Goal: Information Seeking & Learning: Learn about a topic

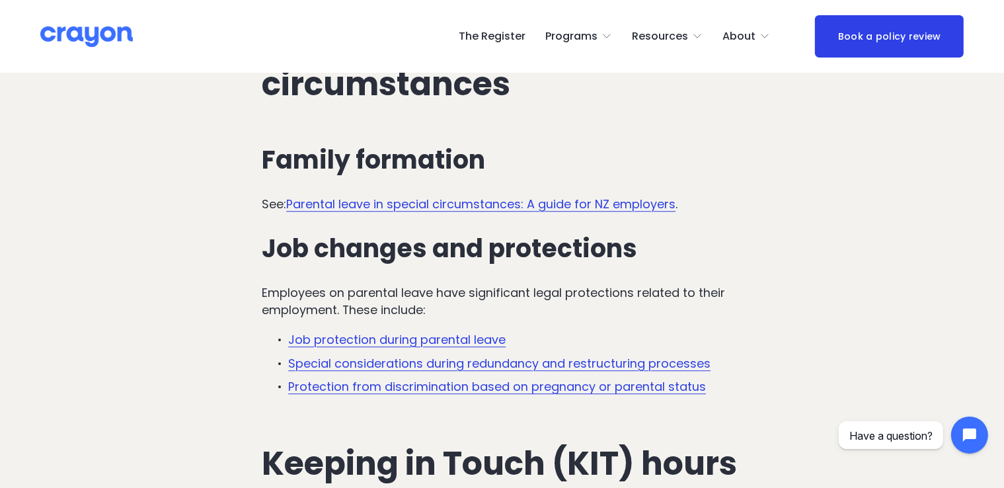
scroll to position [3398, 0]
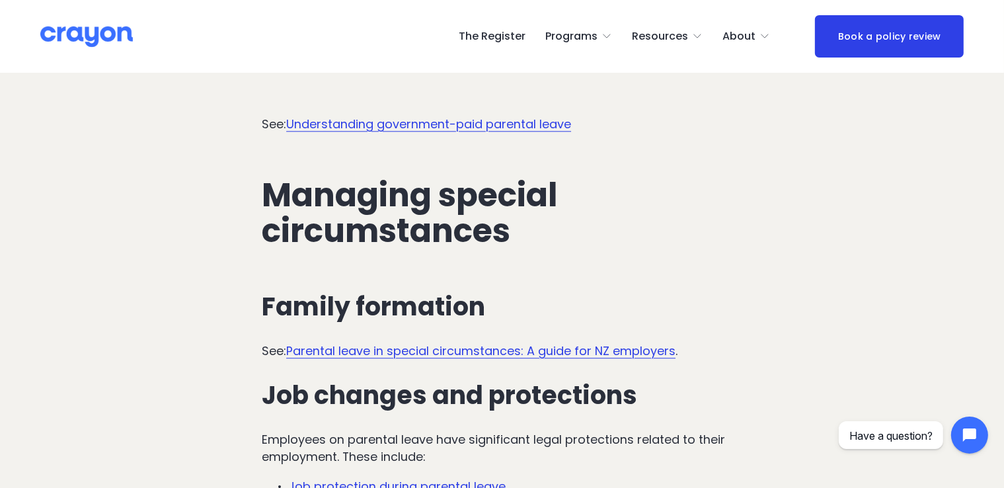
click at [476, 359] on link "Parental leave in special circumstances: A guide for NZ employers" at bounding box center [480, 350] width 389 height 17
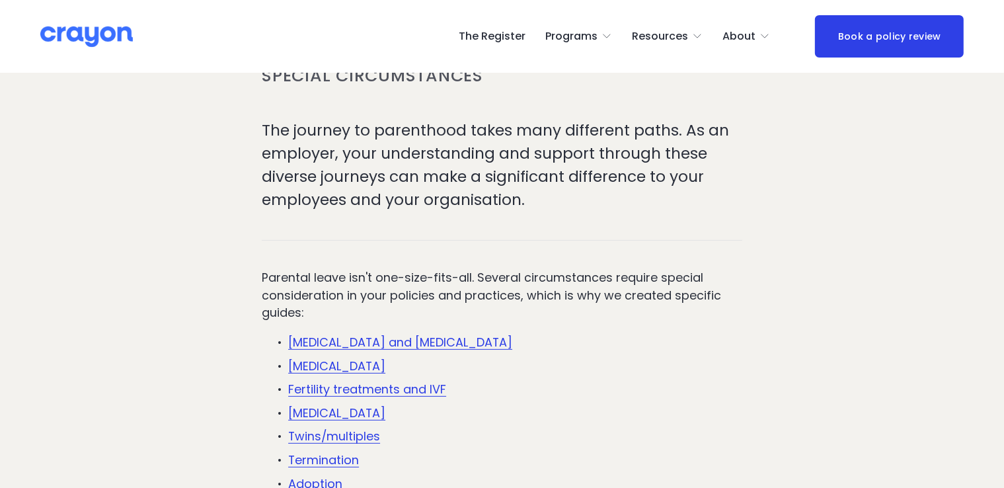
scroll to position [397, 0]
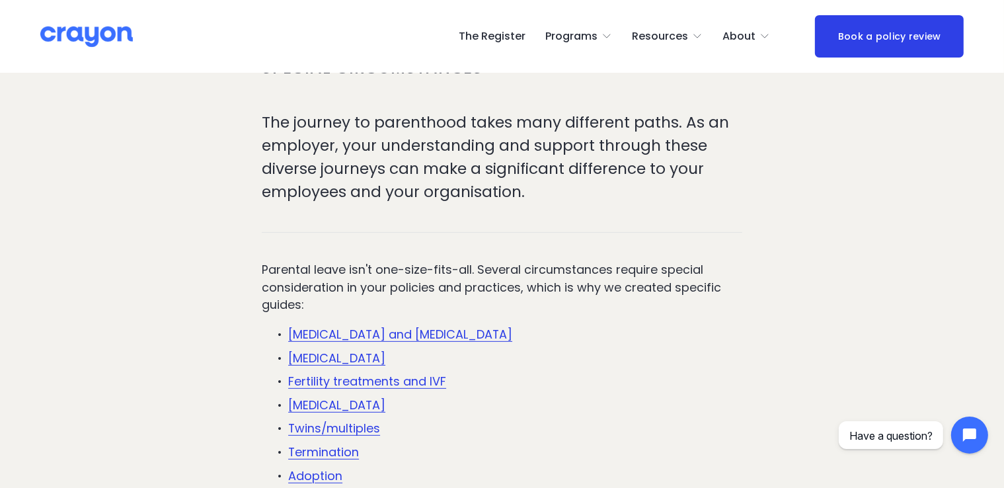
click at [409, 330] on link "[MEDICAL_DATA] and [MEDICAL_DATA]" at bounding box center [400, 334] width 224 height 17
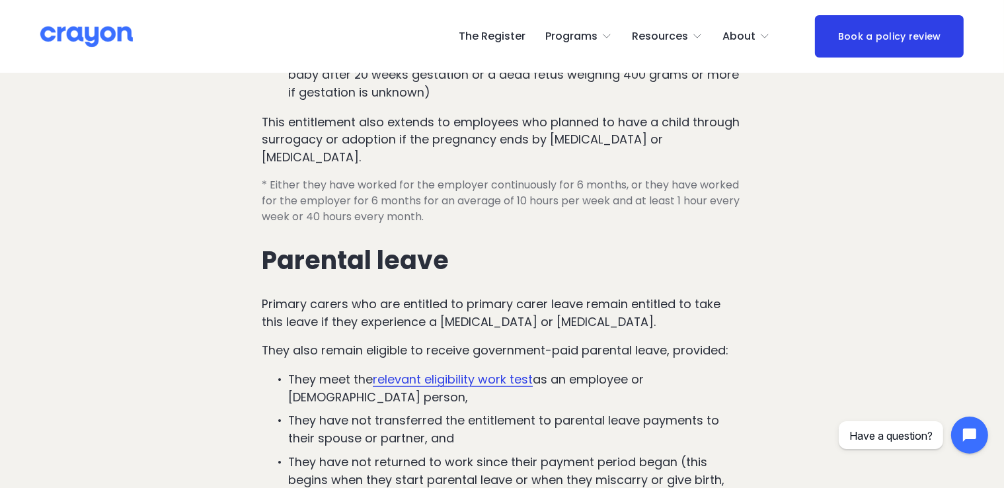
scroll to position [925, 0]
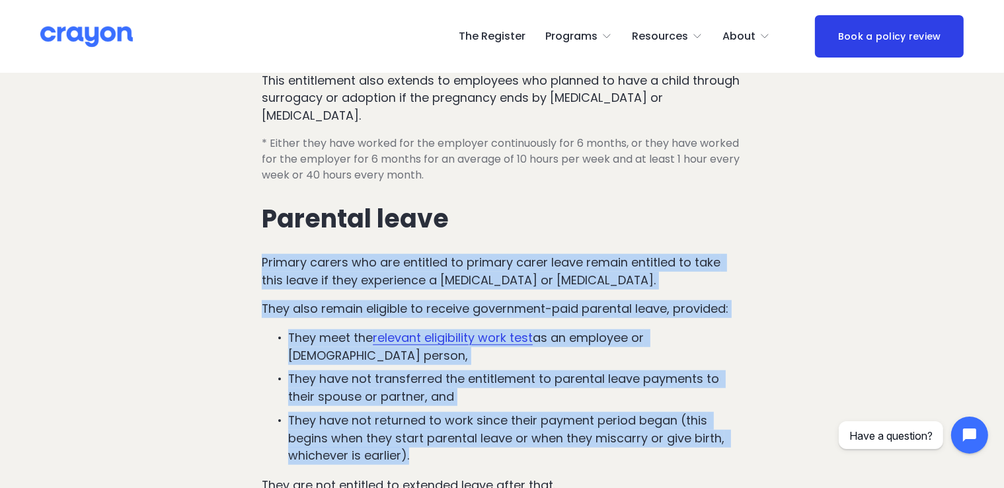
drag, startPoint x: 265, startPoint y: 134, endPoint x: 732, endPoint y: 332, distance: 507.9
copy div "Primary carers who are entitled to primary carer leave remain entitled to take …"
